Goal: Contribute content: Add original content to the website for others to see

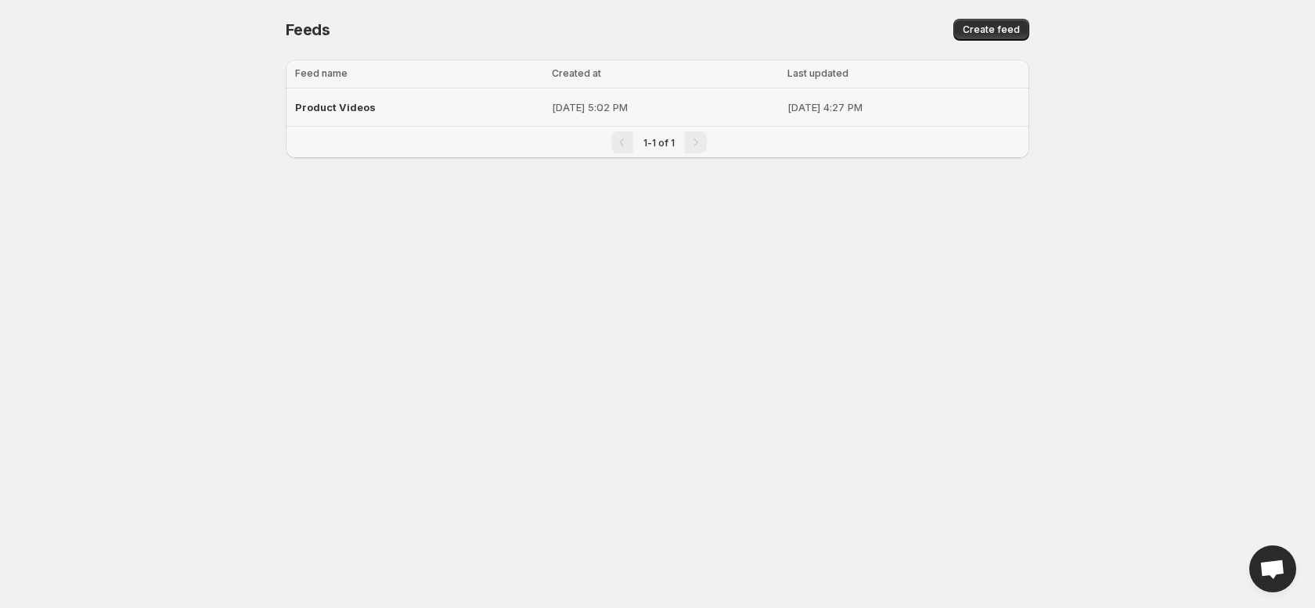
click at [390, 101] on div "Product Videos" at bounding box center [418, 107] width 247 height 28
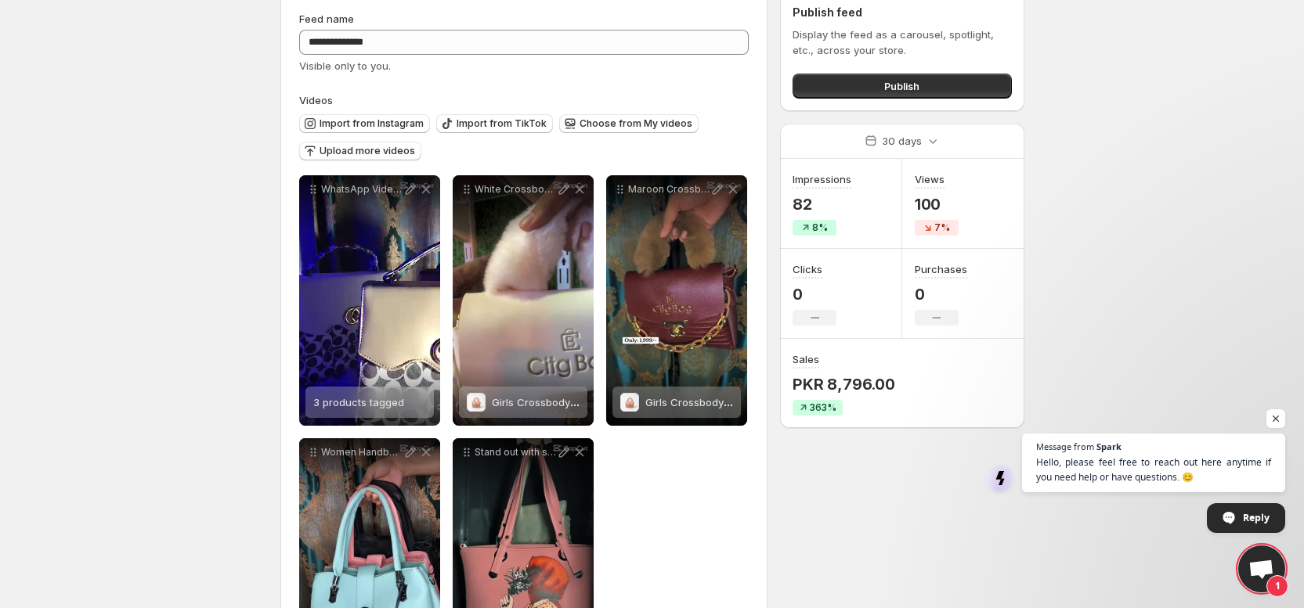
scroll to position [29, 0]
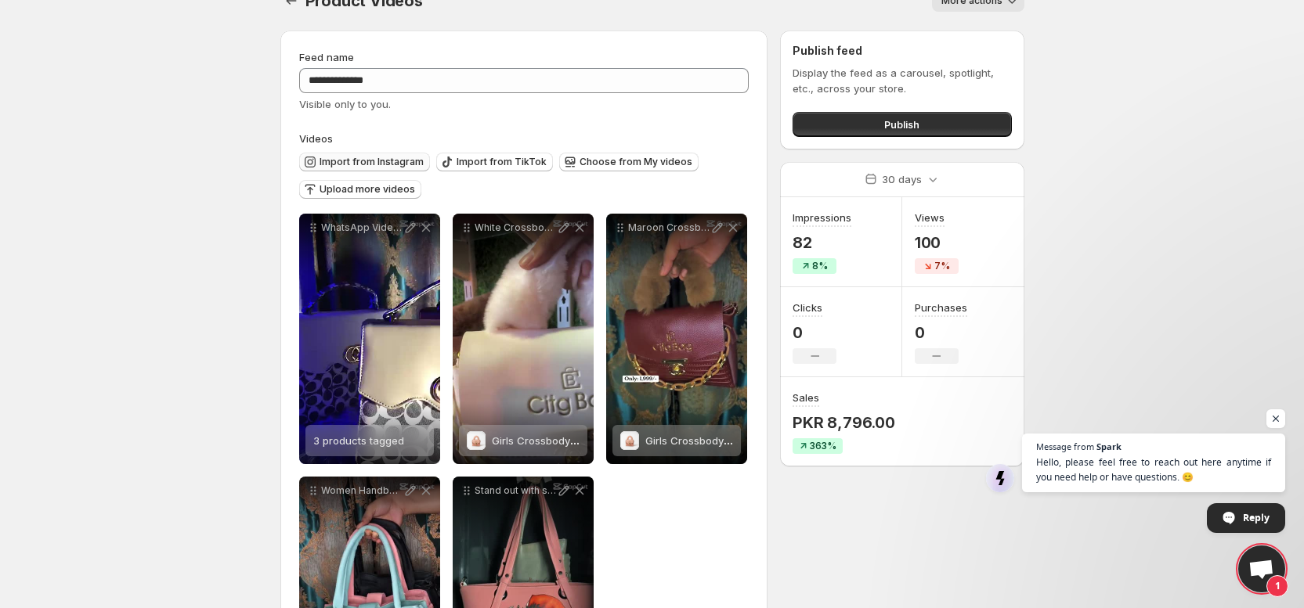
click at [345, 161] on span "Import from Instagram" at bounding box center [371, 162] width 104 height 13
click at [330, 164] on span "Import from Instagram" at bounding box center [371, 162] width 104 height 13
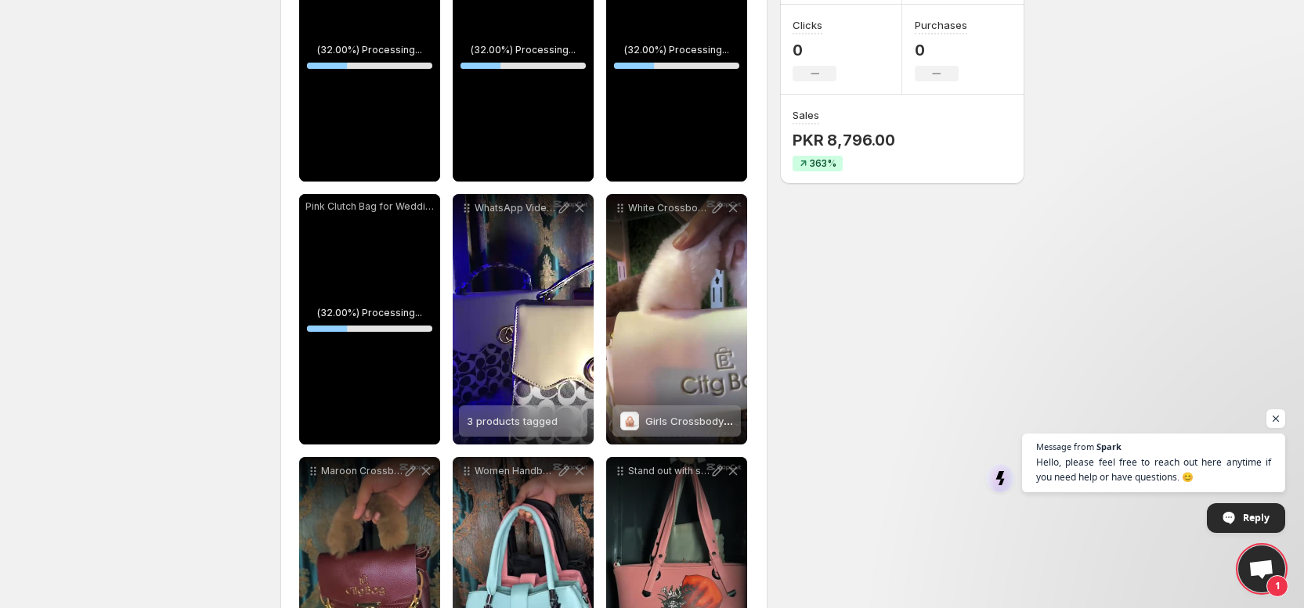
scroll to position [292, 0]
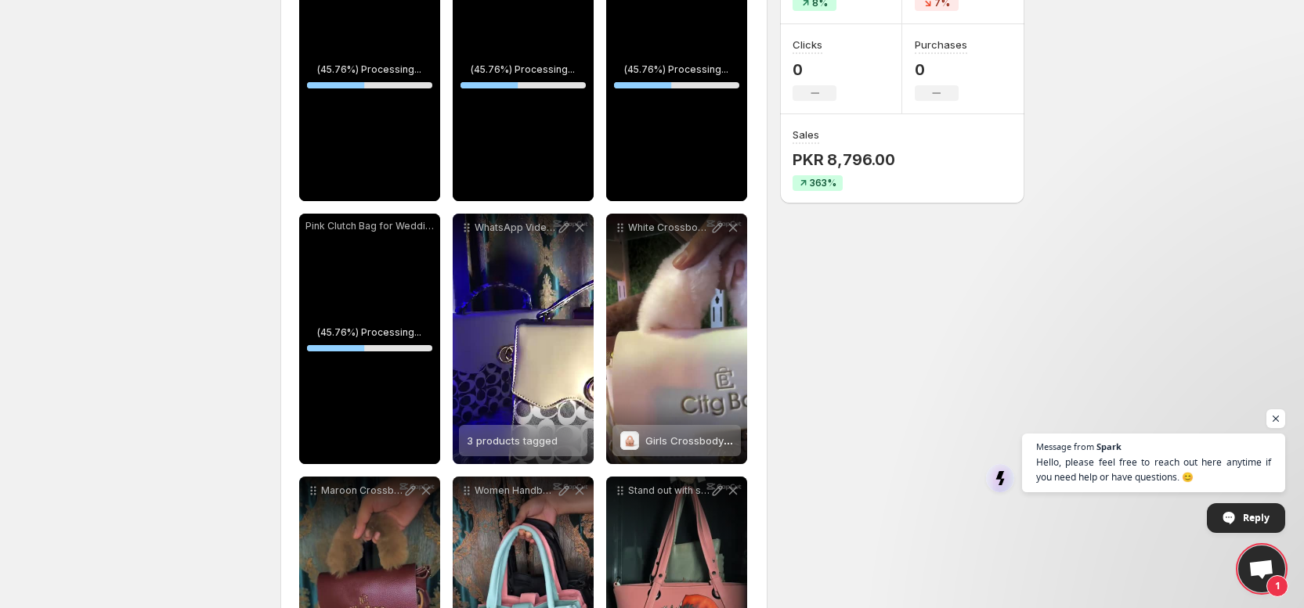
click at [810, 331] on div "**********" at bounding box center [646, 260] width 756 height 1010
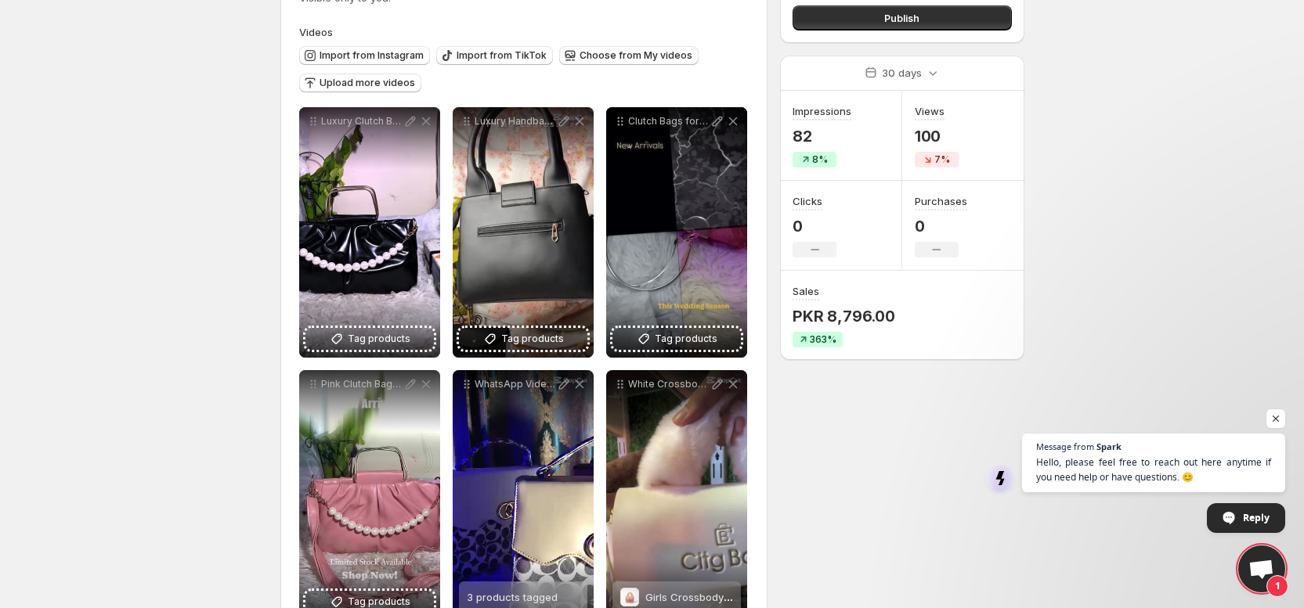
scroll to position [313, 0]
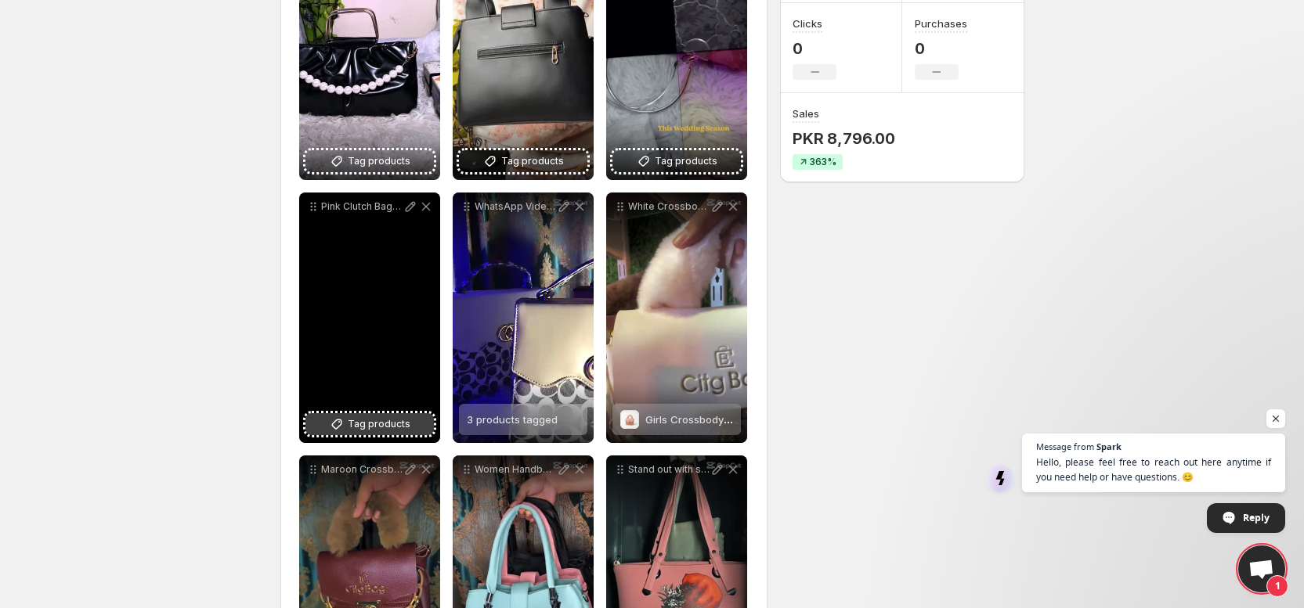
click at [396, 413] on button "Tag products" at bounding box center [369, 424] width 128 height 22
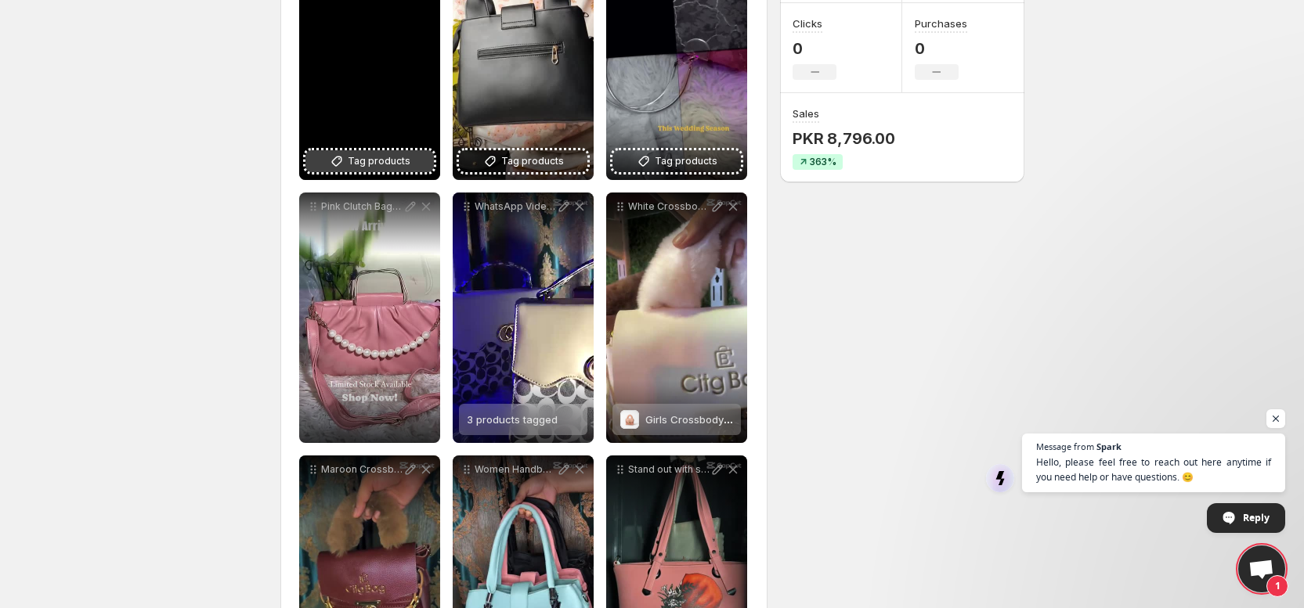
click at [417, 164] on button "Tag products" at bounding box center [369, 161] width 128 height 22
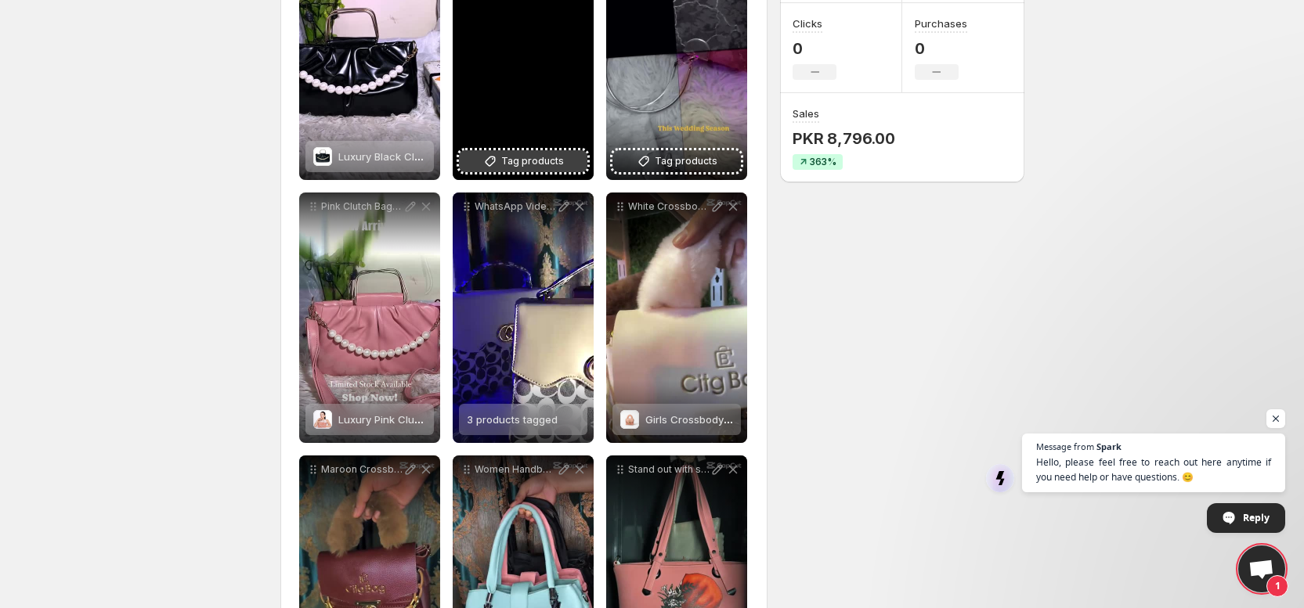
click at [493, 157] on icon at bounding box center [490, 162] width 10 height 10
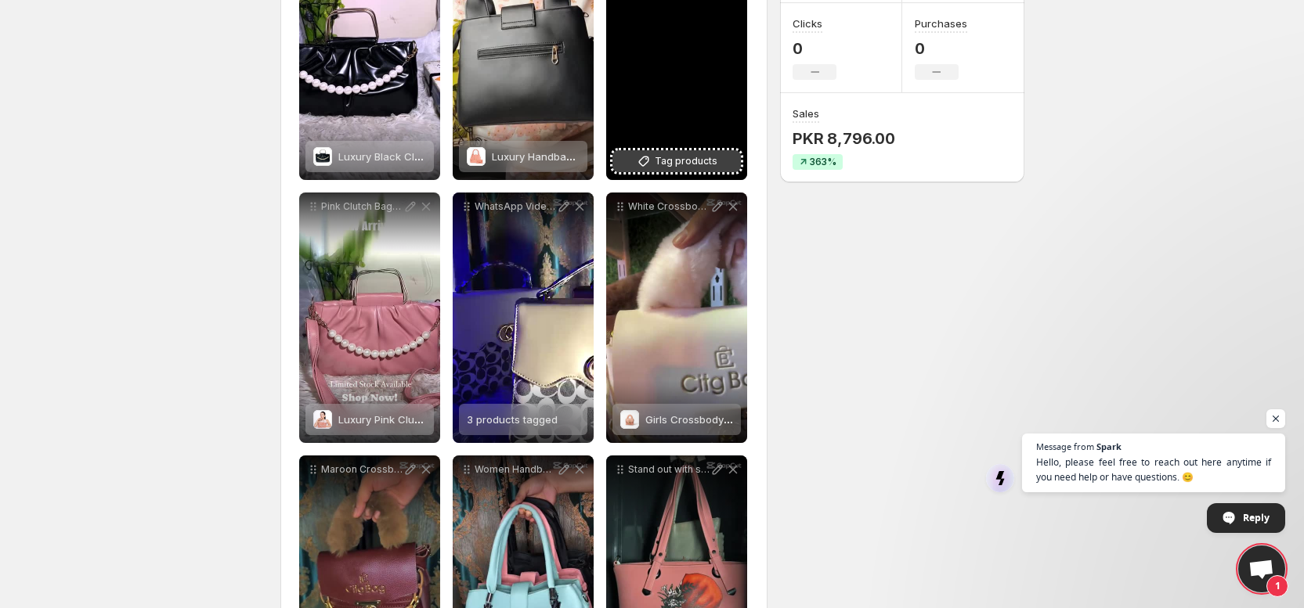
click at [658, 158] on span "Tag products" at bounding box center [686, 161] width 63 height 16
click at [670, 158] on span "Tag products" at bounding box center [686, 161] width 63 height 16
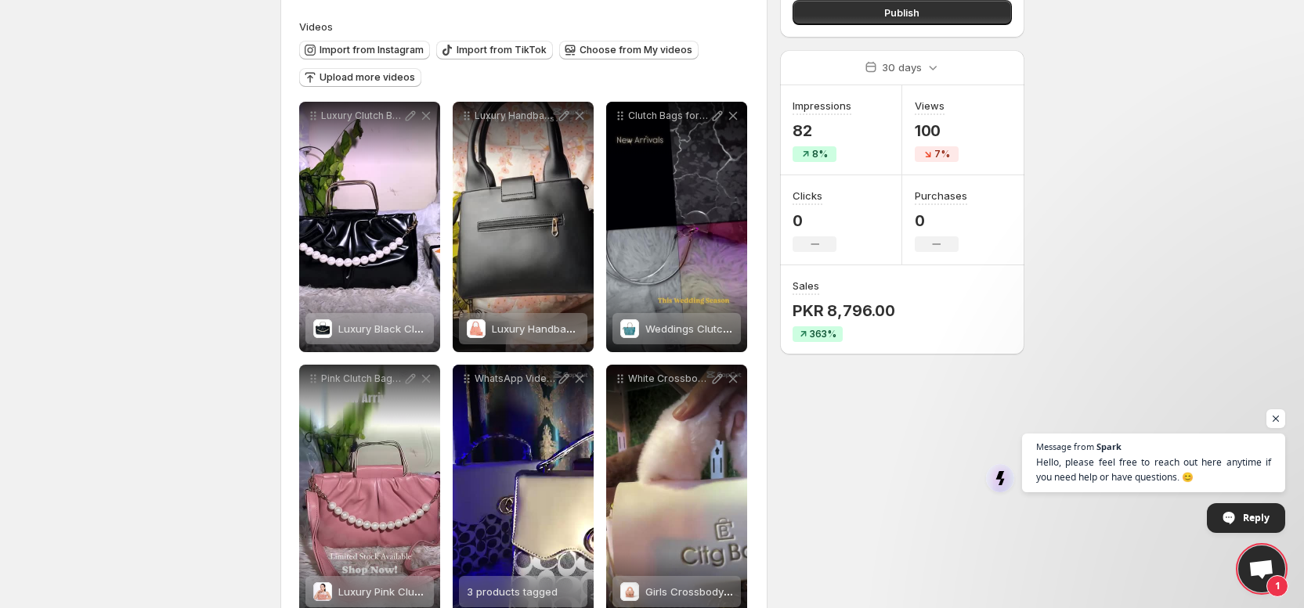
scroll to position [0, 0]
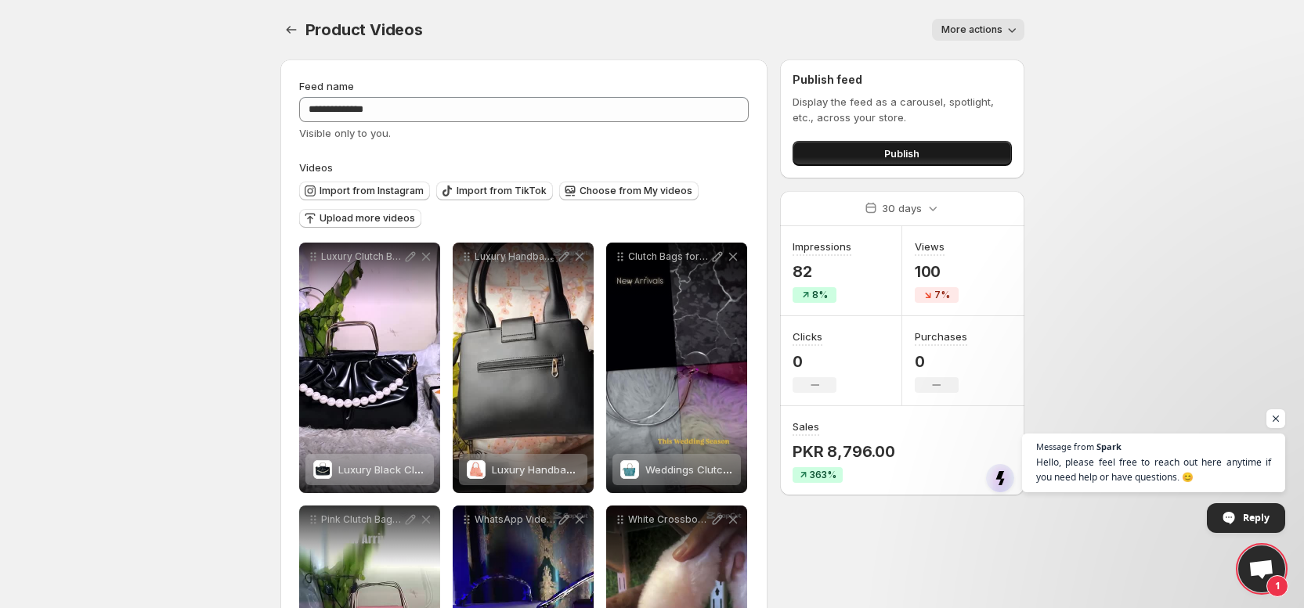
click at [854, 161] on button "Publish" at bounding box center [901, 153] width 218 height 25
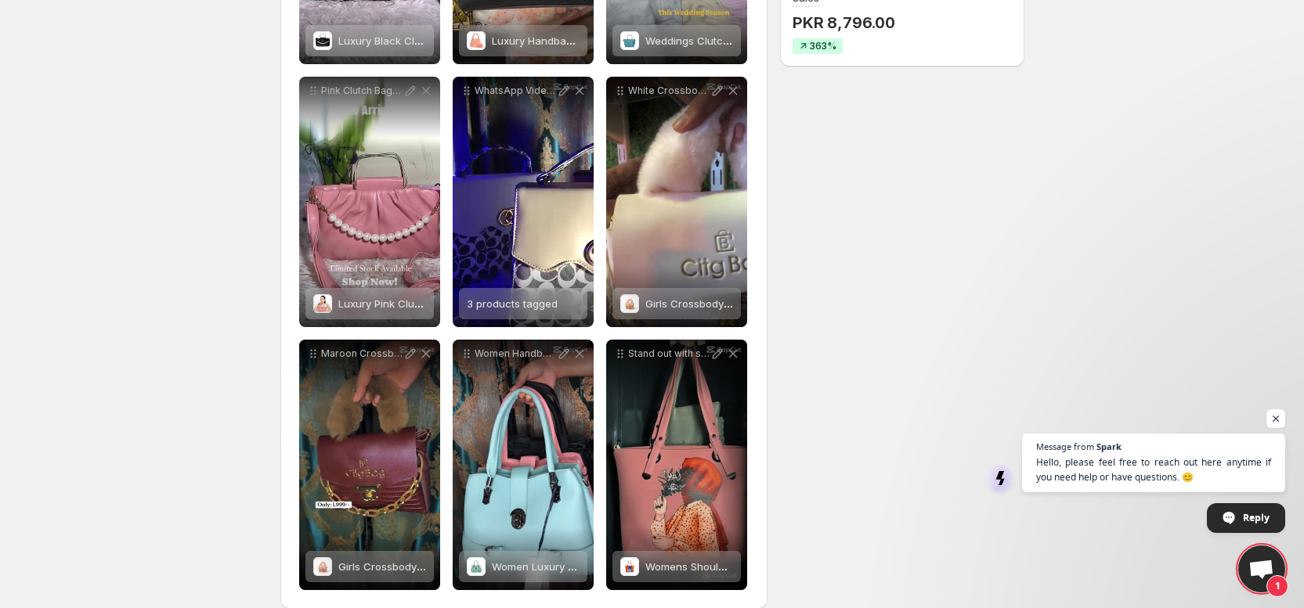
scroll to position [449, 0]
